Goal: Task Accomplishment & Management: Complete application form

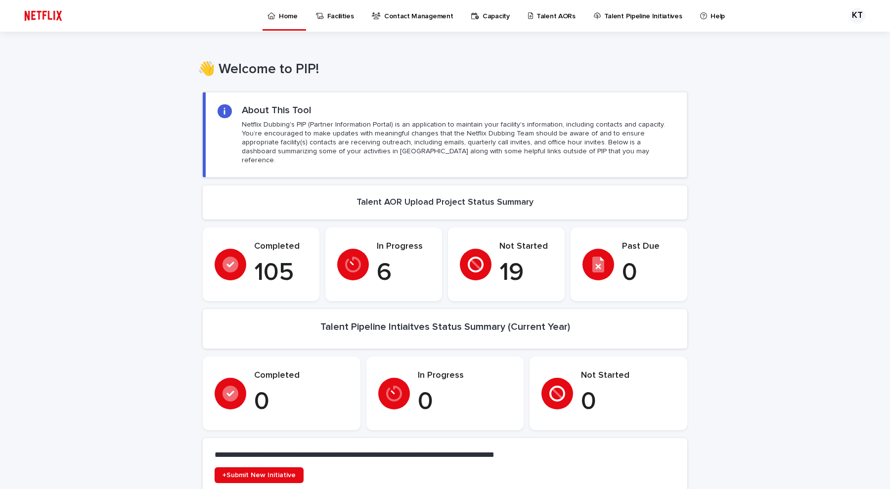
click at [546, 19] on p "Talent AORs" at bounding box center [556, 10] width 39 height 21
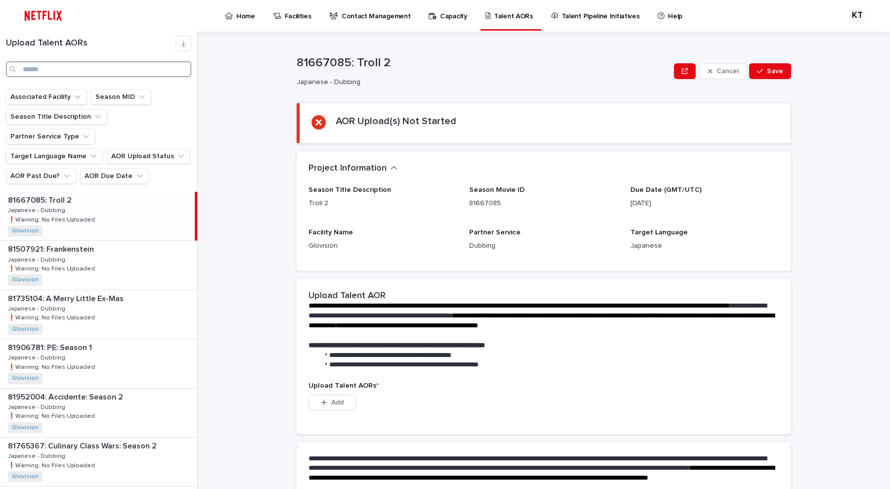
click at [78, 70] on input "Search" at bounding box center [98, 69] width 185 height 16
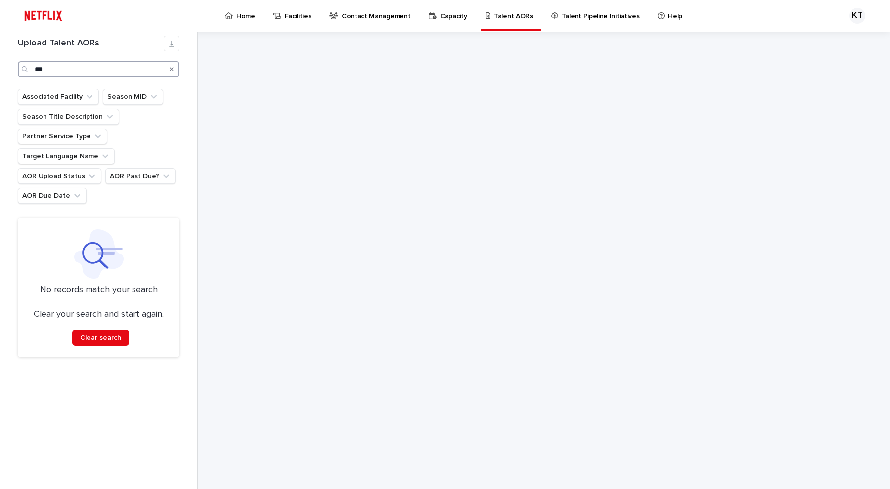
type input "*"
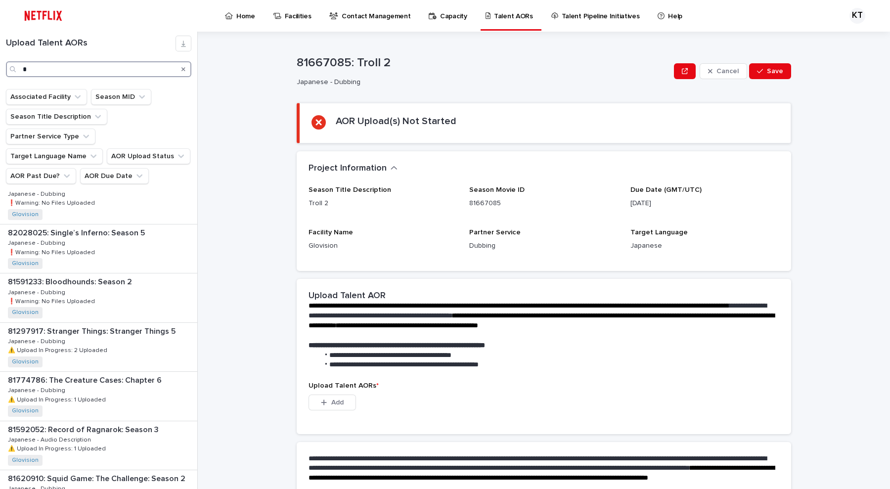
scroll to position [865, 0]
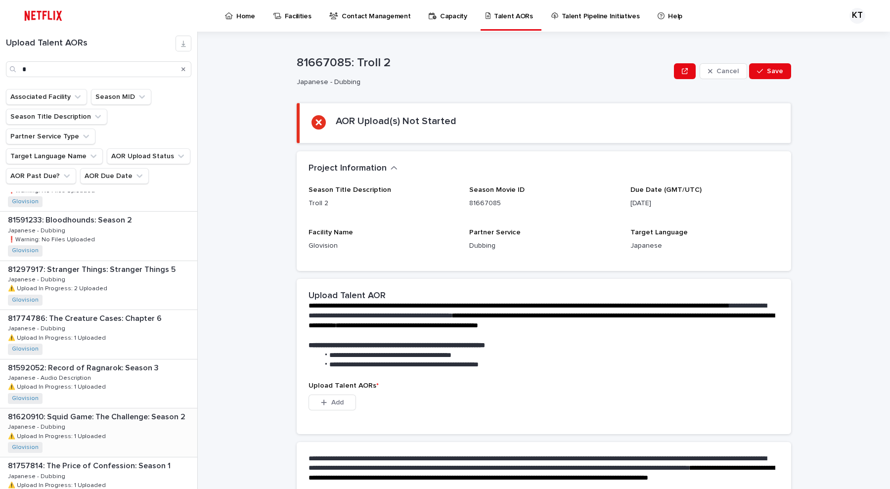
click at [130, 409] on div "81620910: Squid Game: The Challenge: Season 2 81620910: Squid Game: The Challen…" at bounding box center [98, 433] width 197 height 48
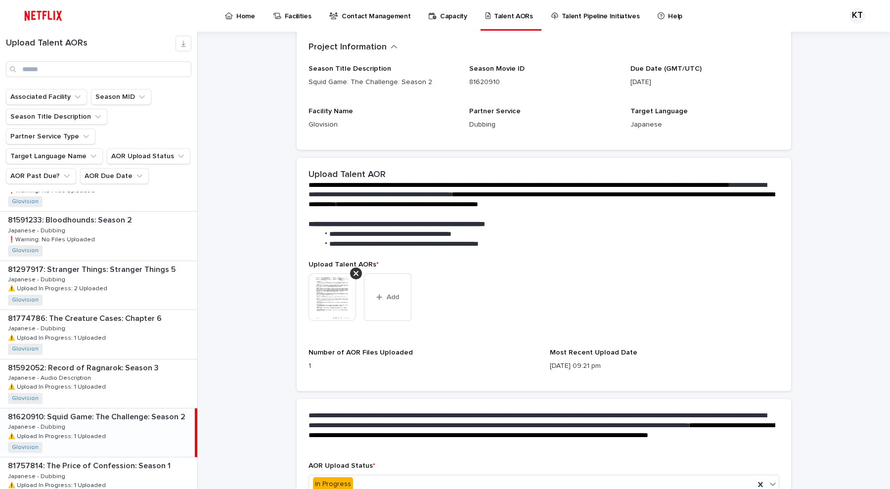
scroll to position [185, 0]
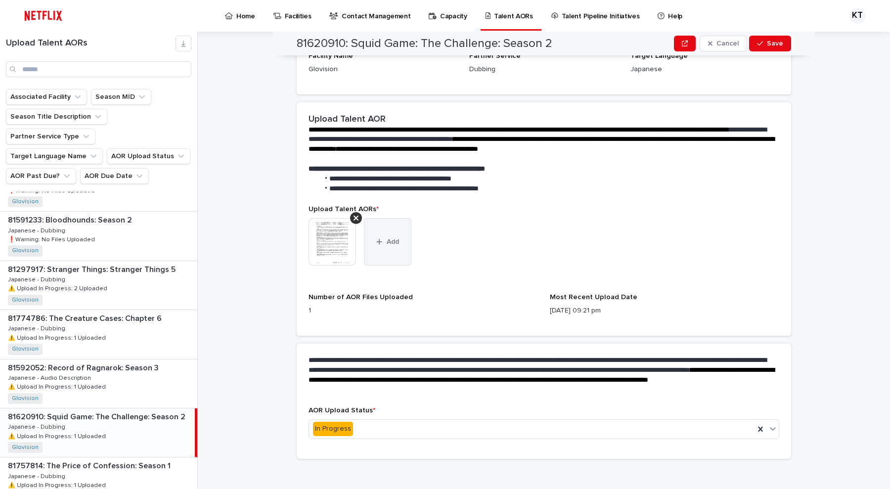
click at [379, 263] on button "Add" at bounding box center [387, 241] width 47 height 47
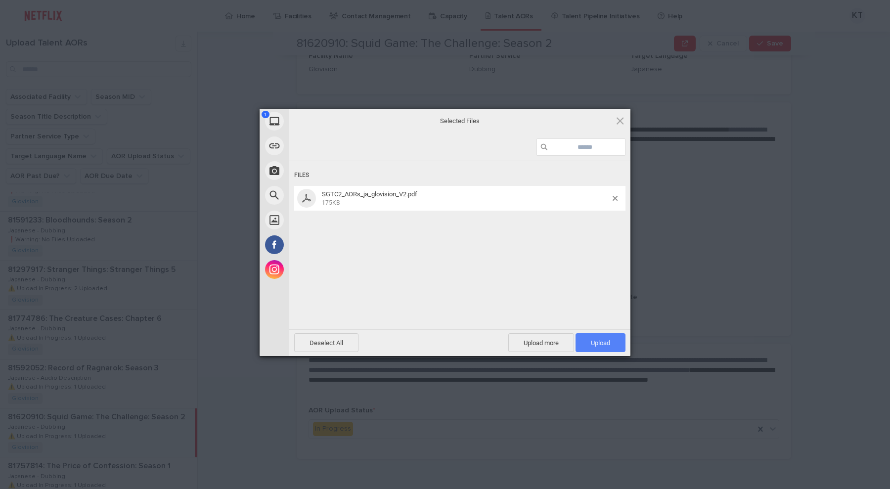
click at [612, 346] on span "Upload 1" at bounding box center [601, 342] width 50 height 19
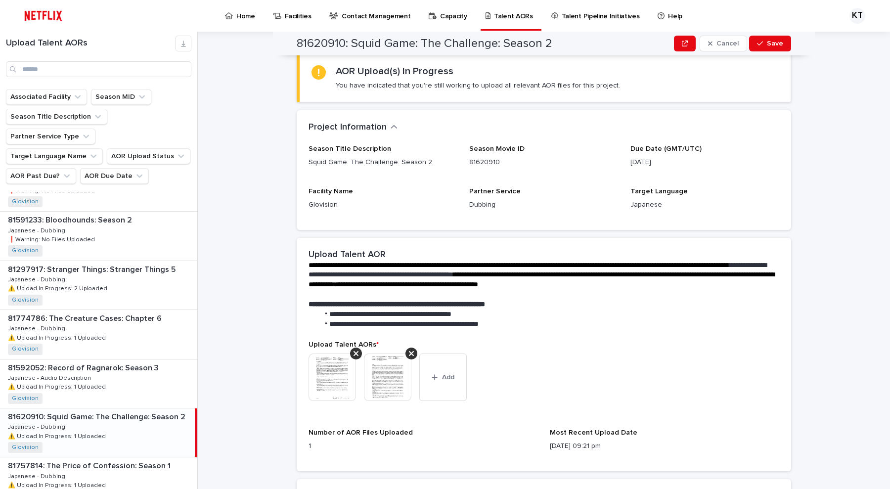
scroll to position [0, 0]
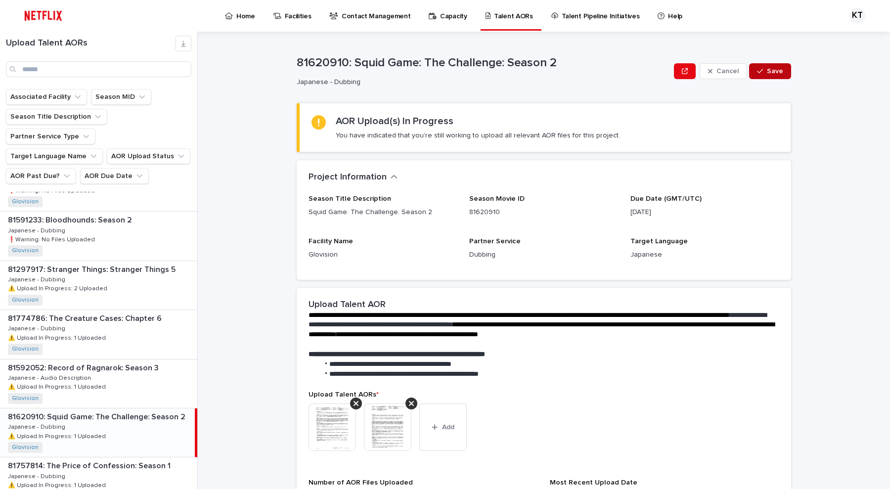
click at [772, 65] on button "Save" at bounding box center [770, 71] width 42 height 16
